Goal: Find specific page/section: Find specific page/section

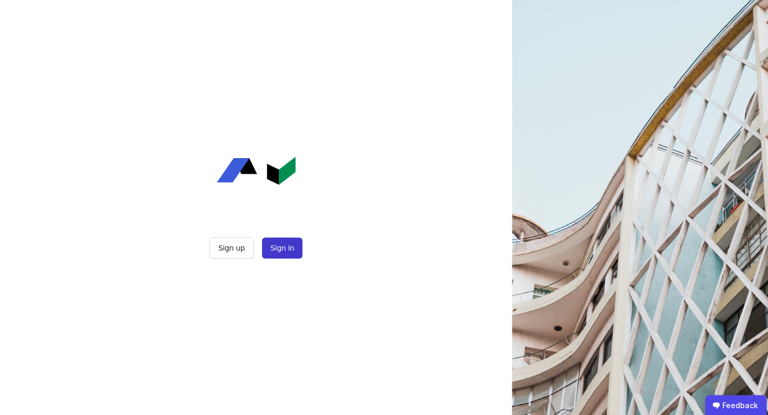
click at [285, 245] on button "Sign in" at bounding box center [282, 247] width 40 height 21
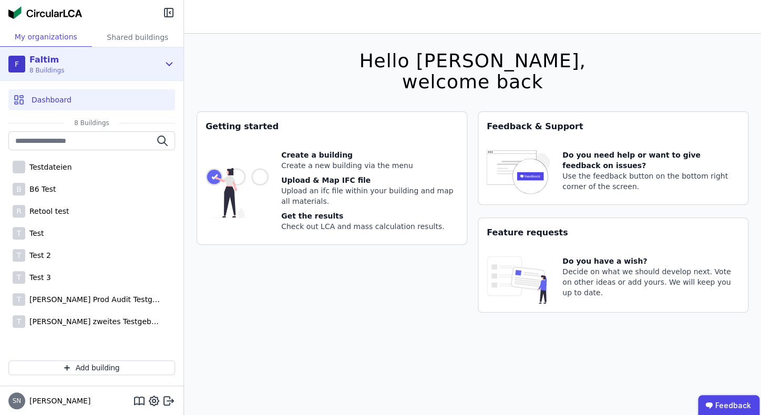
click at [84, 68] on div "F Faltim 8 Buildings" at bounding box center [83, 64] width 151 height 21
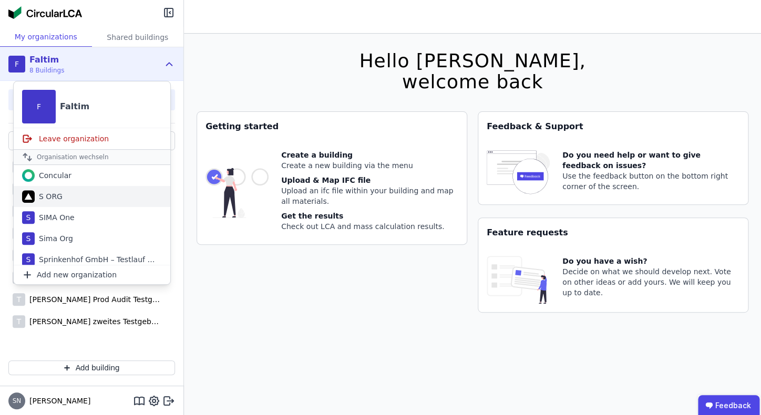
click at [59, 194] on div "S ORG" at bounding box center [49, 196] width 28 height 11
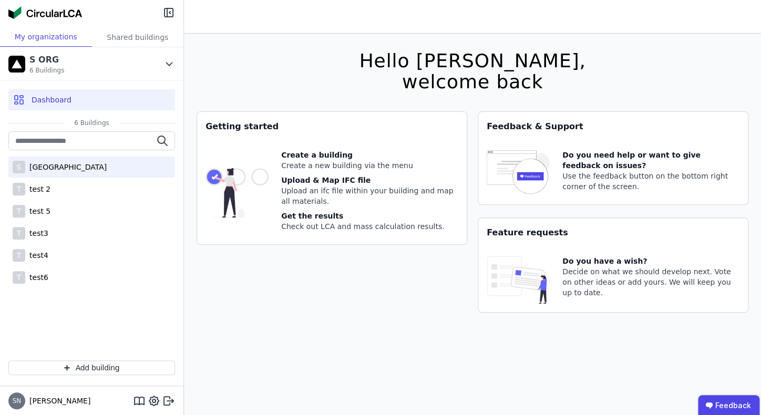
click at [53, 170] on div "[GEOGRAPHIC_DATA]" at bounding box center [65, 167] width 81 height 11
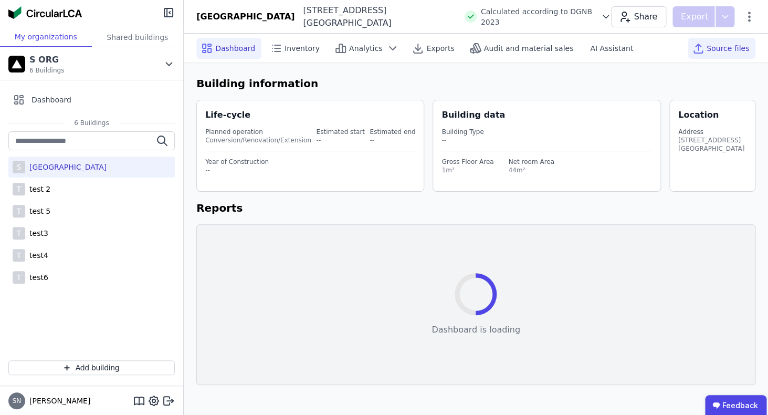
click at [704, 45] on icon at bounding box center [698, 48] width 13 height 13
